Goal: Navigation & Orientation: Find specific page/section

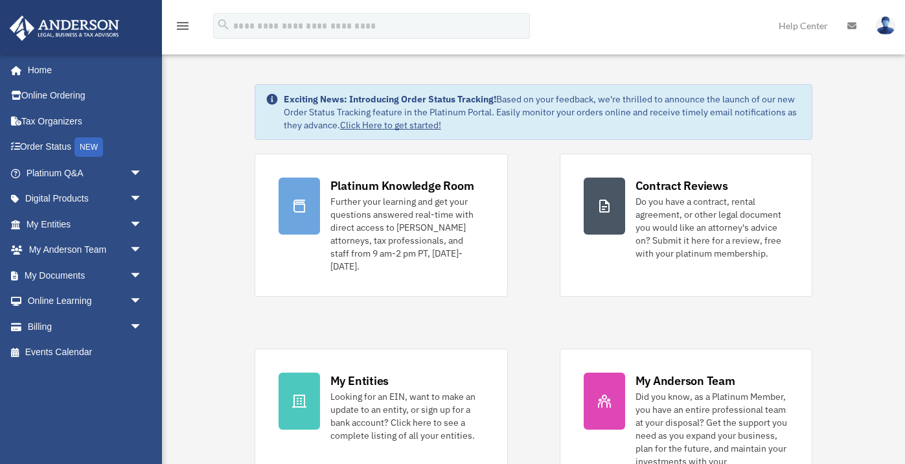
scroll to position [19, 0]
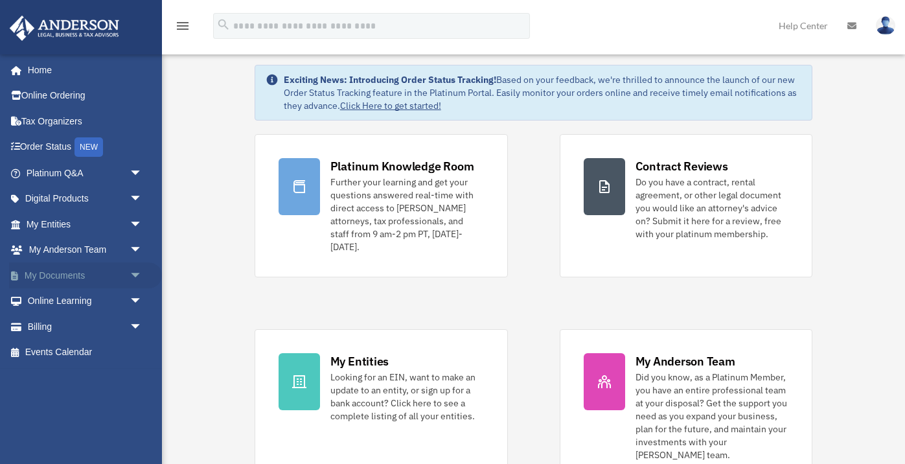
click at [102, 274] on link "My Documents arrow_drop_down" at bounding box center [85, 275] width 153 height 26
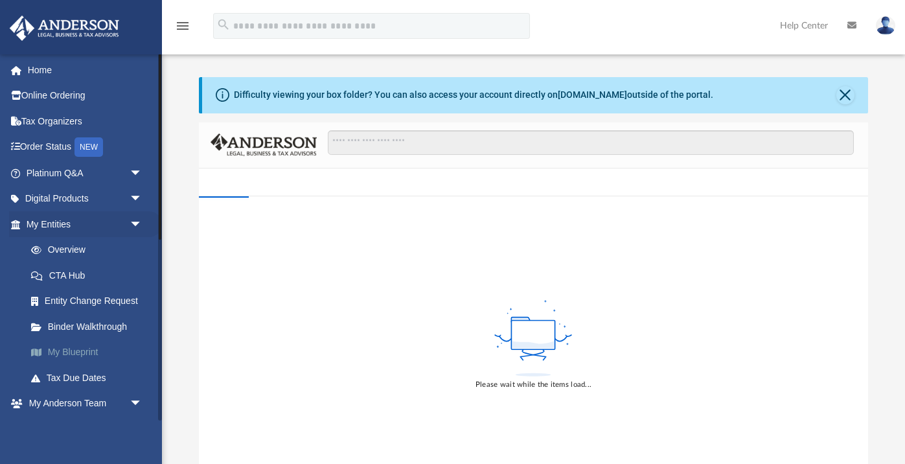
click at [73, 349] on link "My Blueprint" at bounding box center [90, 352] width 144 height 26
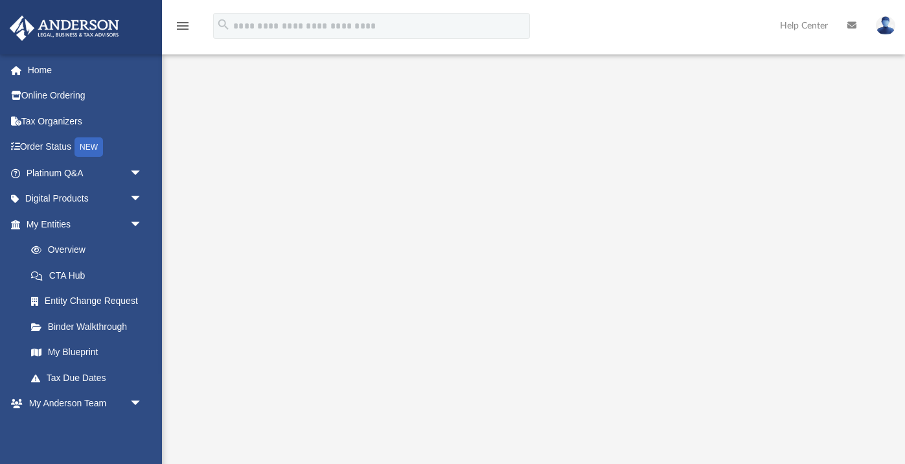
scroll to position [66, 0]
